Goal: Use online tool/utility: Utilize a website feature to perform a specific function

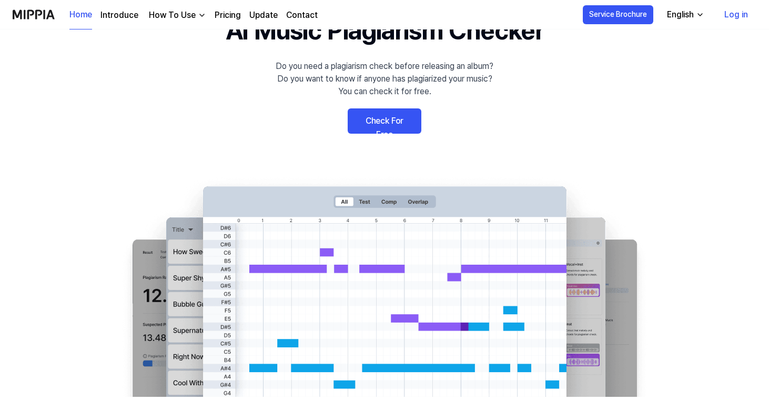
click at [394, 125] on link "Check For Free" at bounding box center [385, 120] width 74 height 25
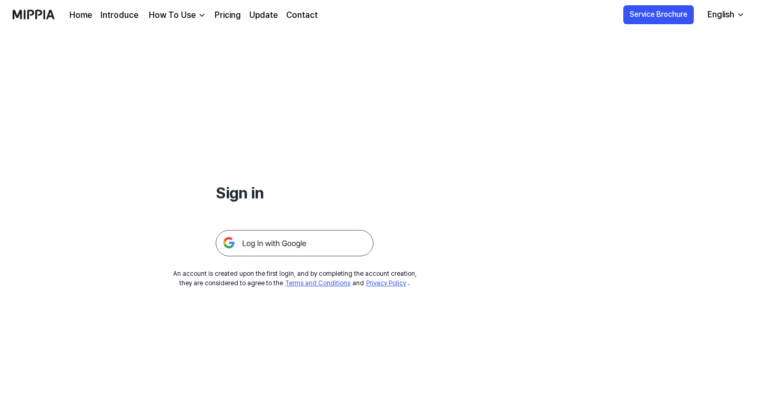
click at [310, 239] on img at bounding box center [295, 243] width 158 height 26
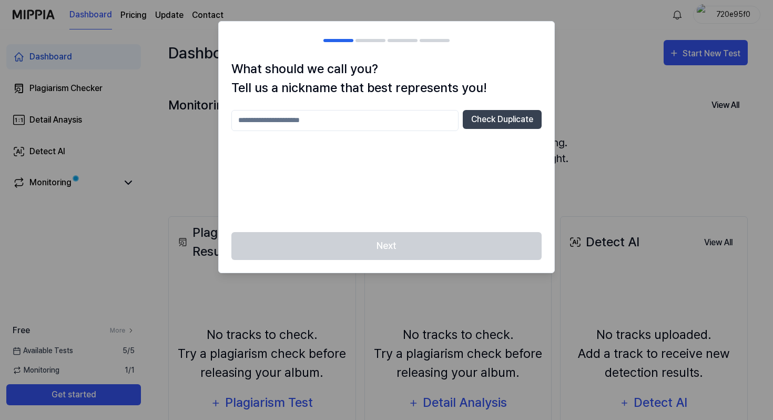
click at [373, 119] on input "text" at bounding box center [344, 120] width 227 height 21
type input "*"
click at [518, 120] on button "Check Duplicate" at bounding box center [502, 119] width 79 height 19
click at [368, 121] on input "*****" at bounding box center [344, 120] width 227 height 21
type input "**********"
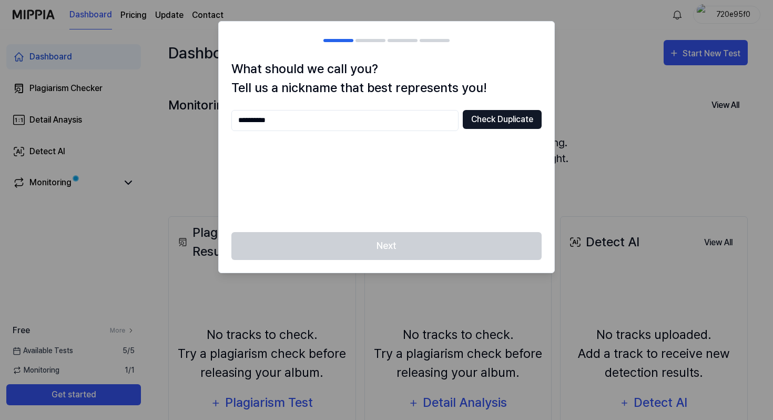
click at [505, 123] on button "Check Duplicate" at bounding box center [502, 119] width 79 height 19
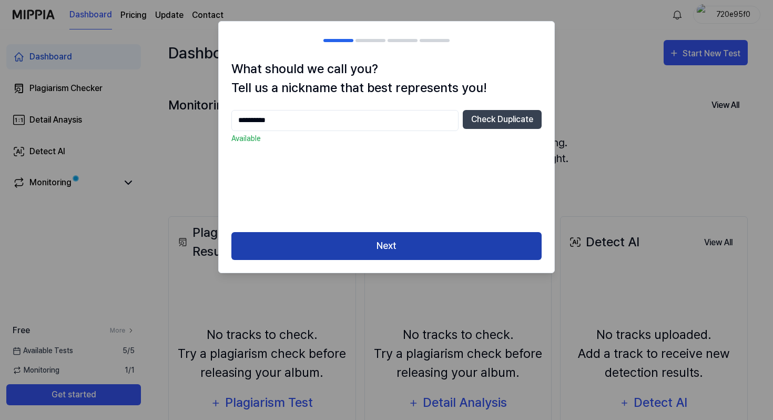
click at [403, 243] on button "Next" at bounding box center [386, 246] width 310 height 28
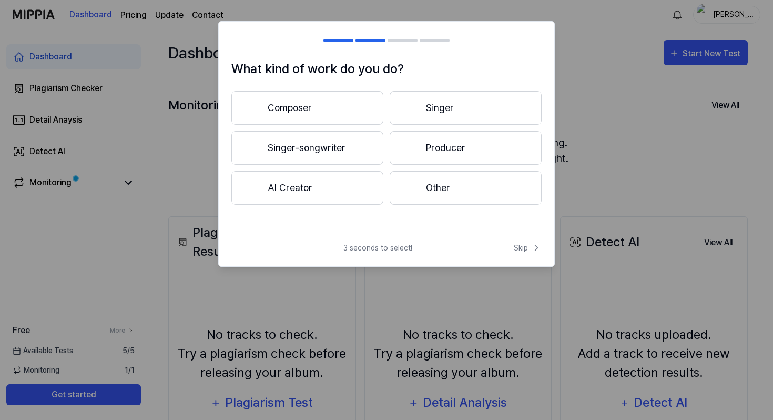
click at [330, 108] on button "Composer" at bounding box center [307, 108] width 152 height 34
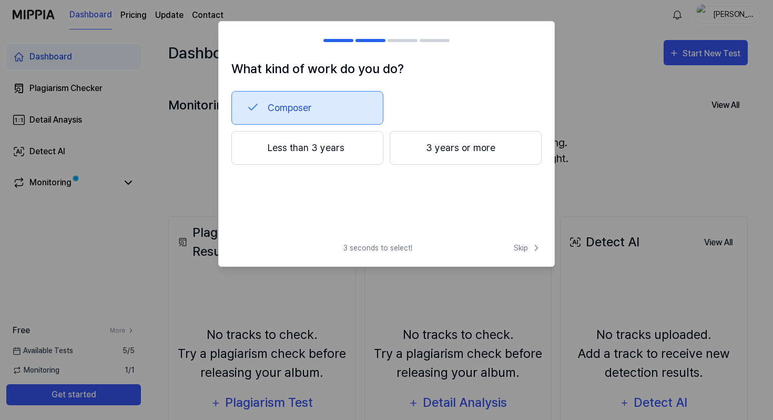
click at [450, 151] on button "3 years or more" at bounding box center [466, 148] width 152 height 34
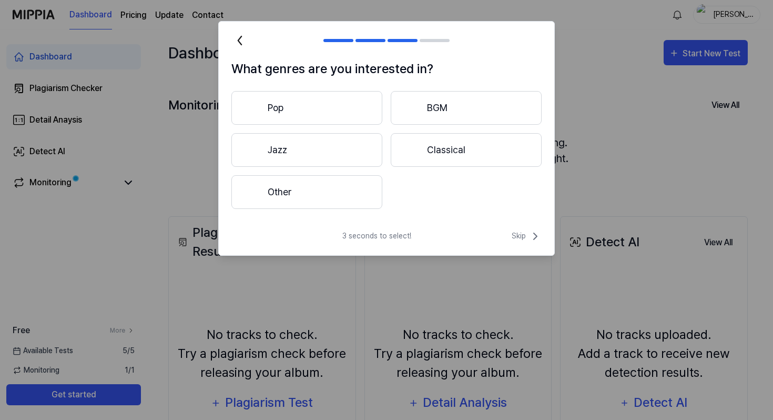
click at [443, 153] on button "Classical" at bounding box center [466, 150] width 151 height 34
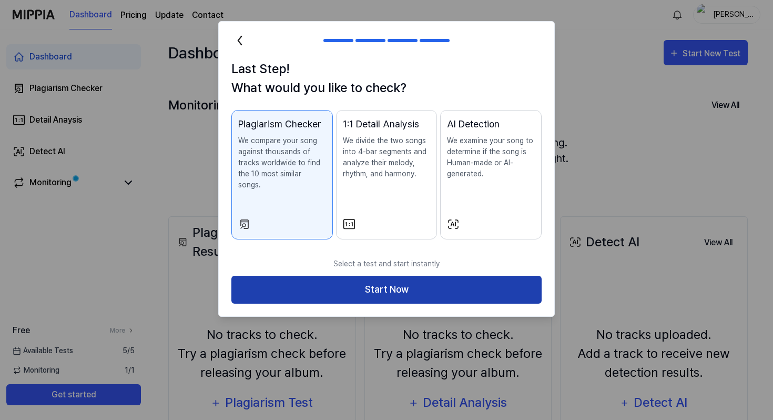
click at [375, 281] on button "Start Now" at bounding box center [386, 290] width 310 height 28
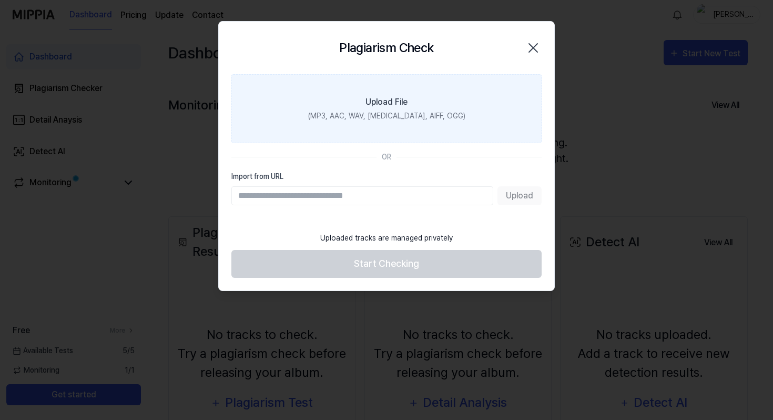
click at [479, 80] on label "Upload File (MP3, AAC, WAV, [MEDICAL_DATA], AIFF, OGG)" at bounding box center [386, 108] width 310 height 69
click at [0, 0] on input "Upload File (MP3, AAC, WAV, [MEDICAL_DATA], AIFF, OGG)" at bounding box center [0, 0] width 0 height 0
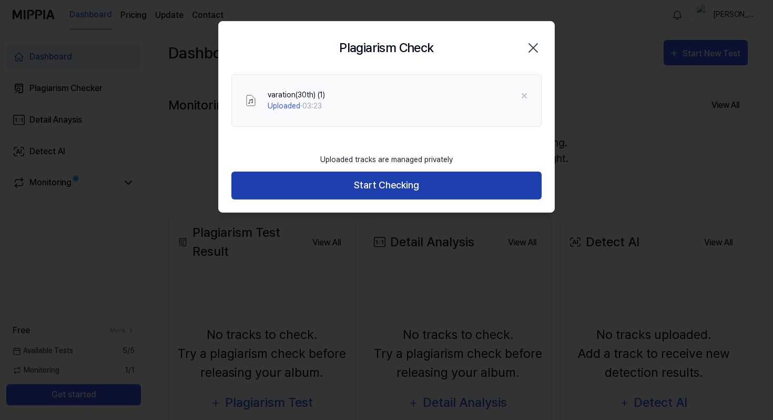
click at [405, 186] on button "Start Checking" at bounding box center [386, 185] width 310 height 28
